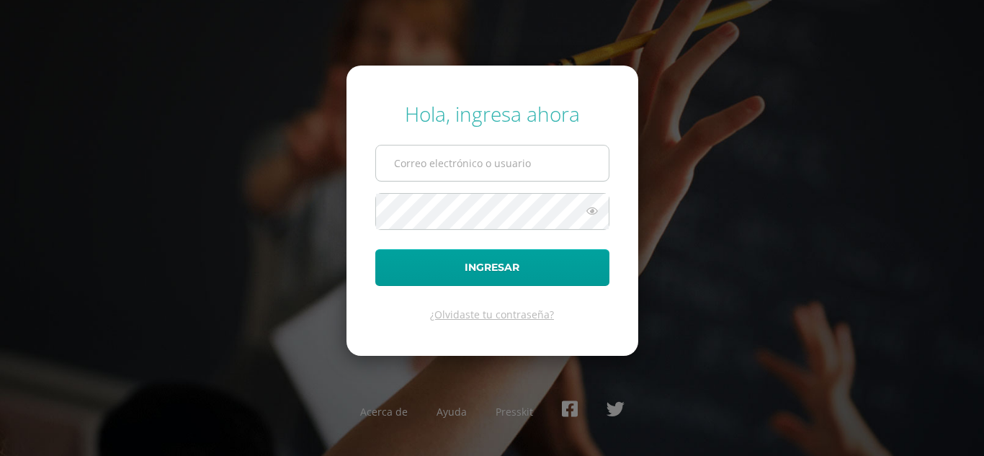
click at [486, 172] on input "text" at bounding box center [492, 163] width 233 height 35
type input "bgutierrez@donbosco.edu.gt"
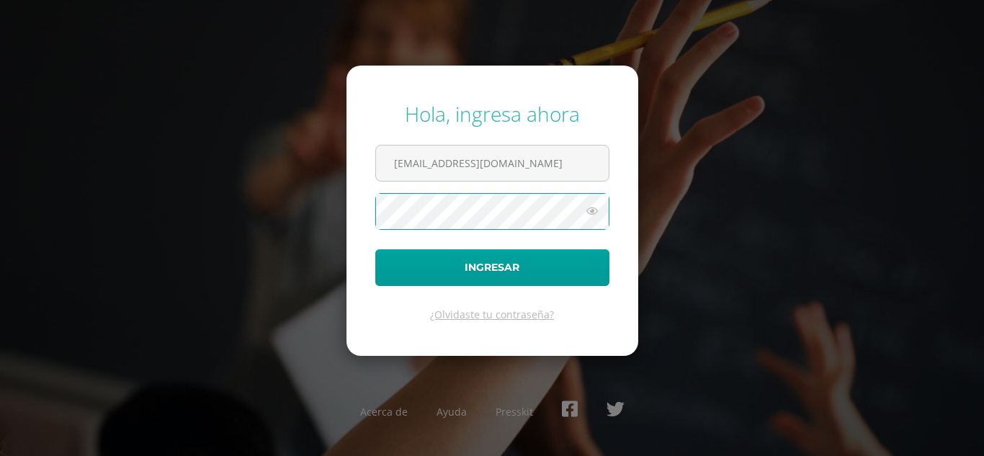
click at [375, 249] on button "Ingresar" at bounding box center [492, 267] width 234 height 37
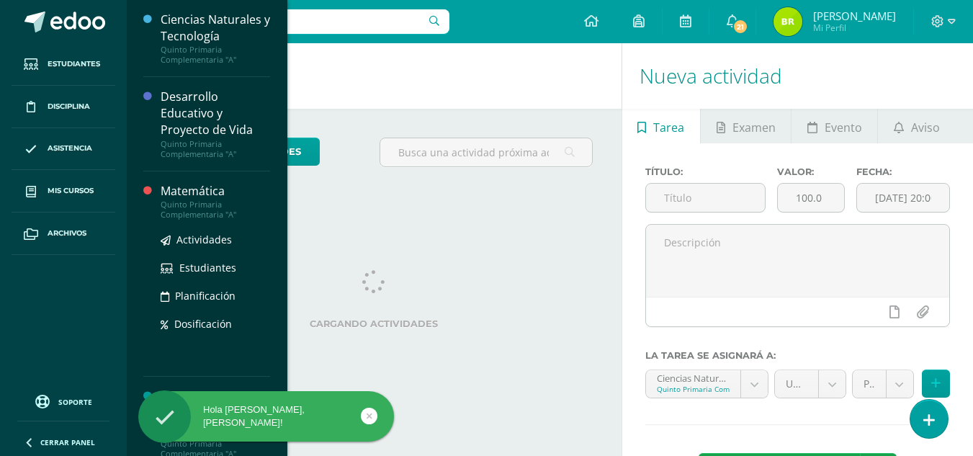
click at [237, 207] on div "Quinto Primaria Complementaria "A"" at bounding box center [216, 210] width 110 height 20
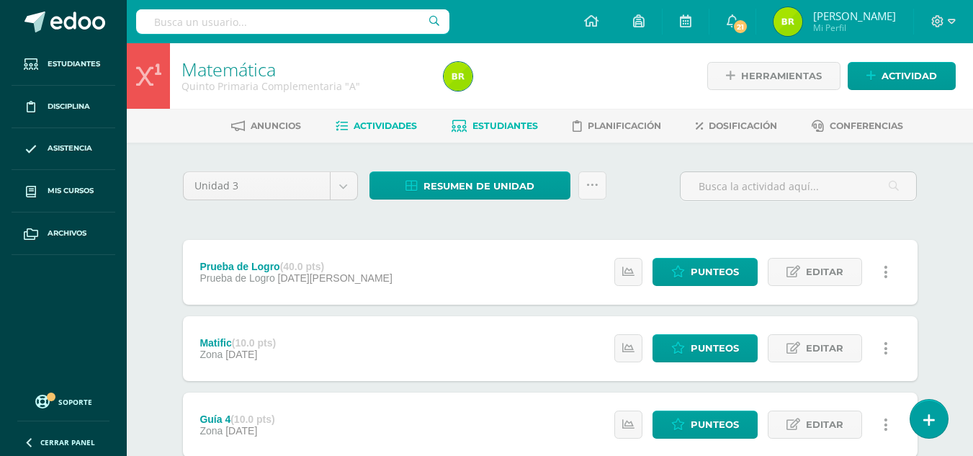
click at [504, 125] on span "Estudiantes" at bounding box center [506, 125] width 66 height 11
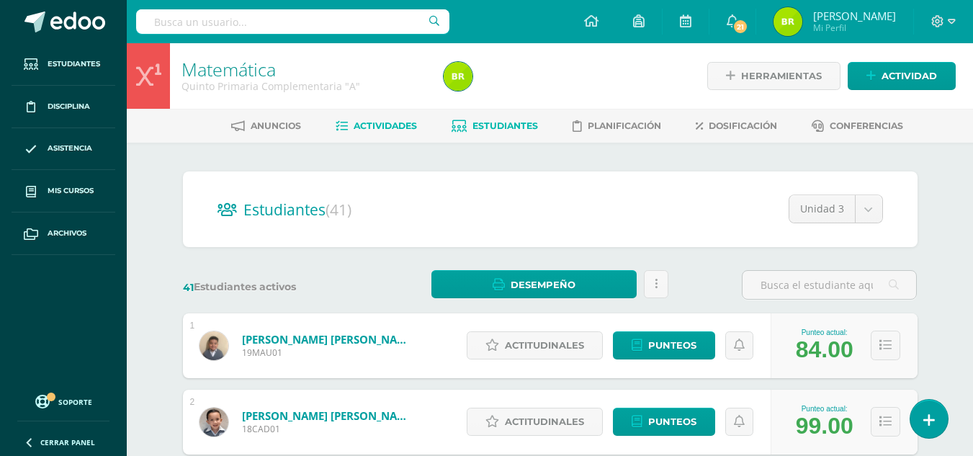
click at [389, 129] on span "Actividades" at bounding box center [385, 125] width 63 height 11
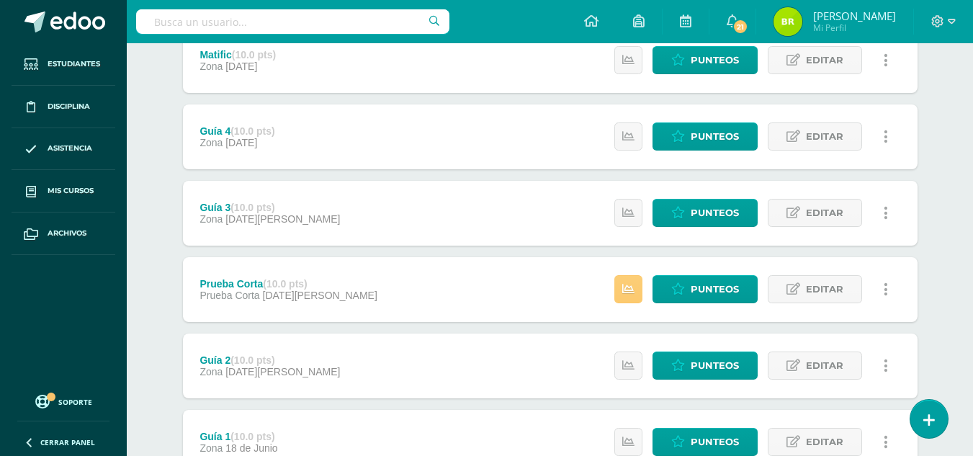
scroll to position [72, 0]
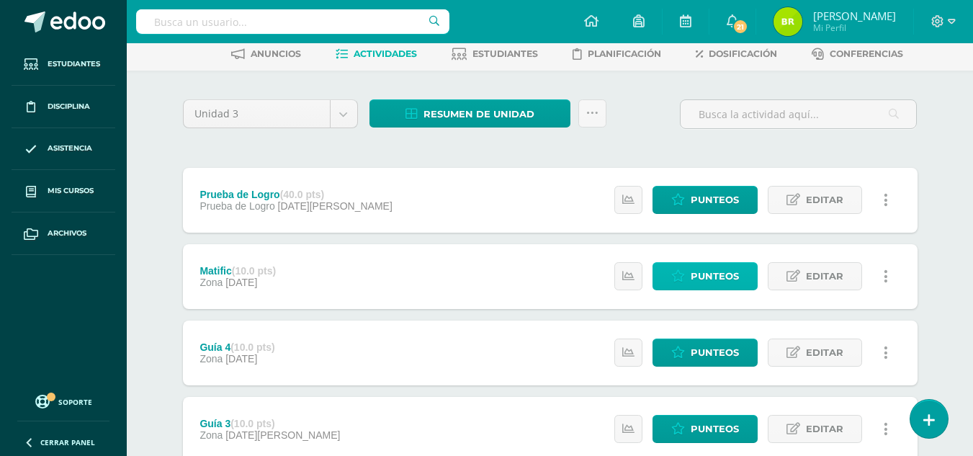
click at [718, 275] on span "Punteos" at bounding box center [715, 276] width 48 height 27
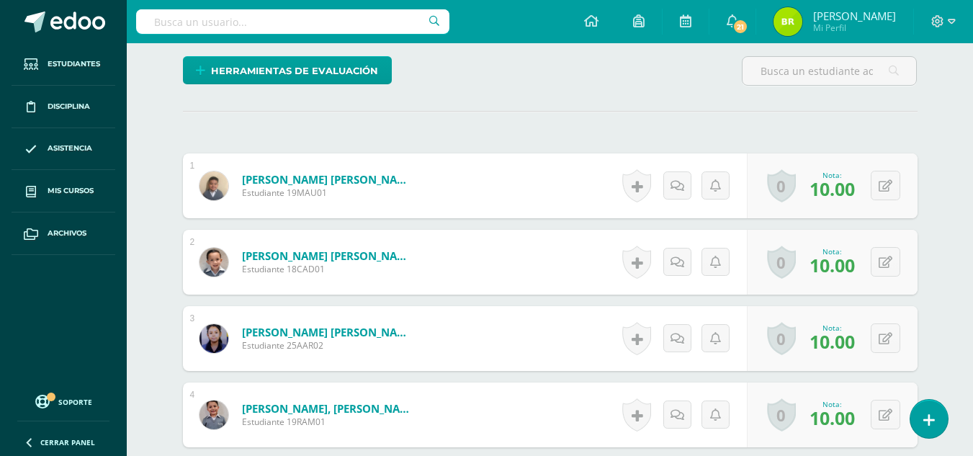
scroll to position [577, 0]
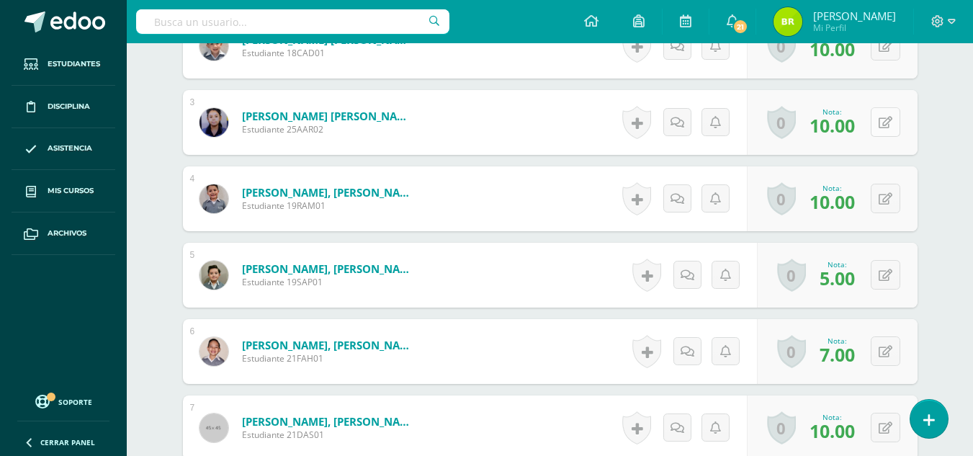
click at [883, 128] on button at bounding box center [886, 122] width 30 height 30
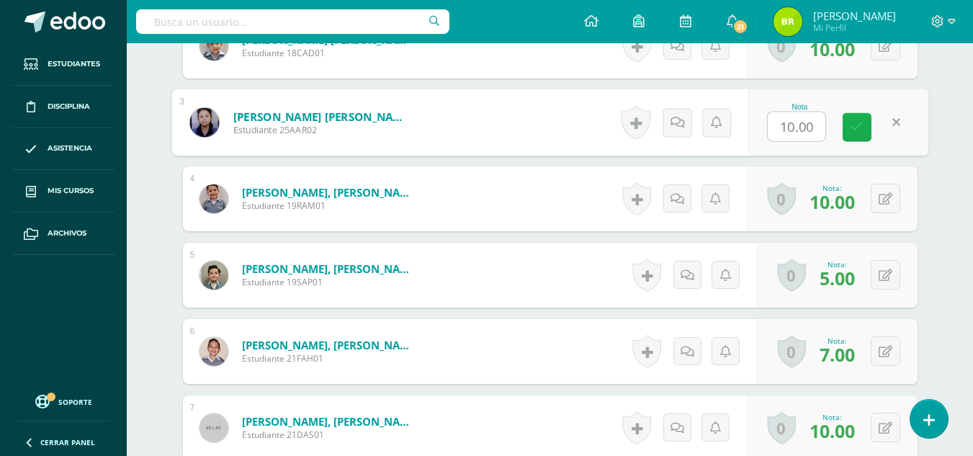
click at [853, 124] on icon at bounding box center [857, 127] width 13 height 12
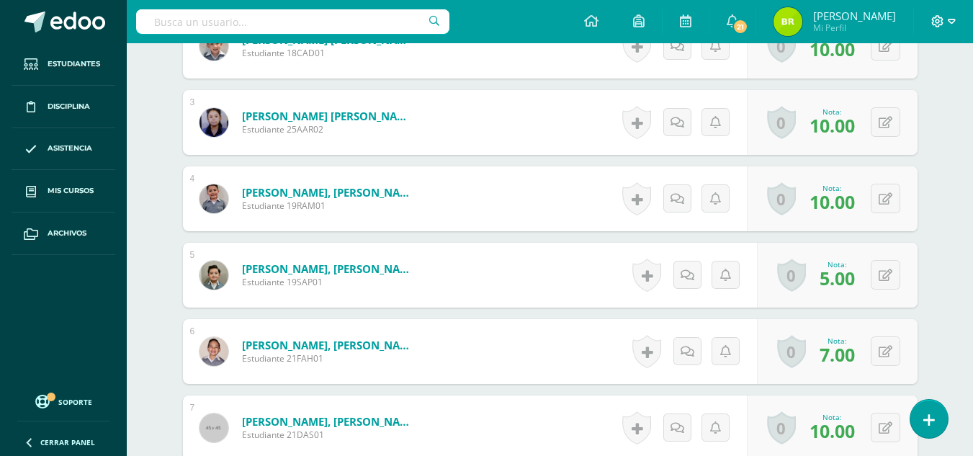
click at [946, 20] on span at bounding box center [944, 22] width 24 height 16
click at [896, 97] on span "Cerrar sesión" at bounding box center [907, 99] width 65 height 14
